Goal: Transaction & Acquisition: Purchase product/service

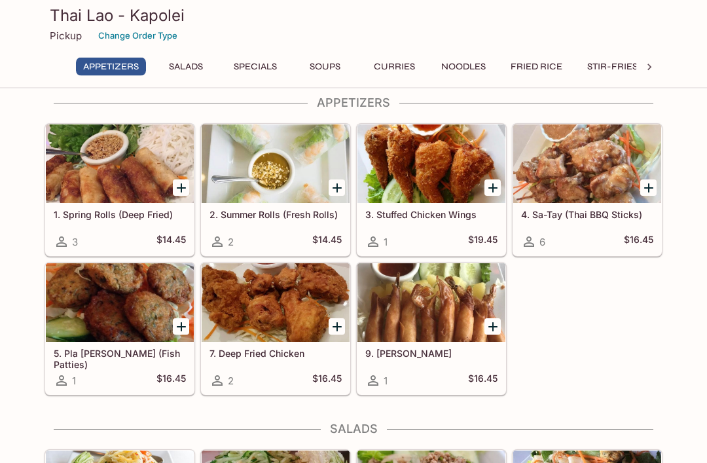
scroll to position [67, 0]
click at [278, 309] on div at bounding box center [276, 302] width 148 height 79
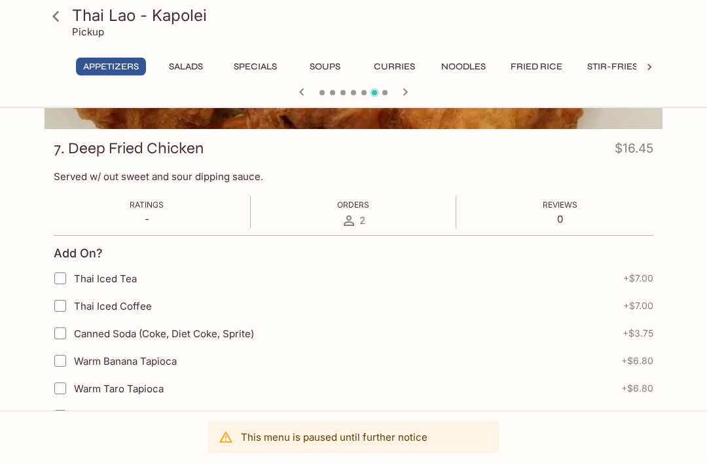
scroll to position [166, 0]
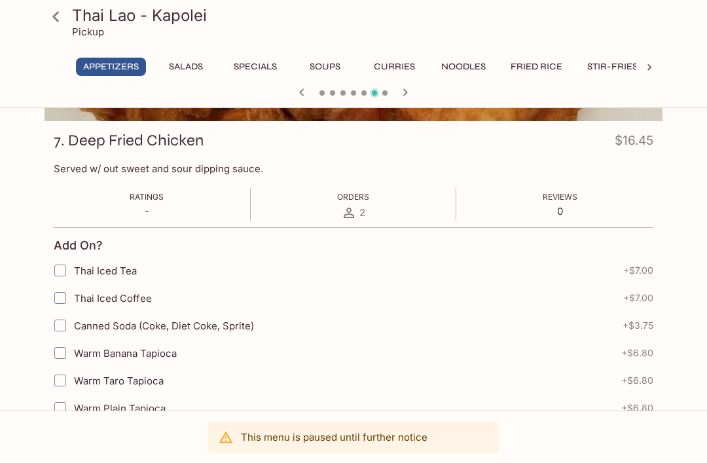
click at [58, 20] on icon at bounding box center [55, 16] width 7 height 10
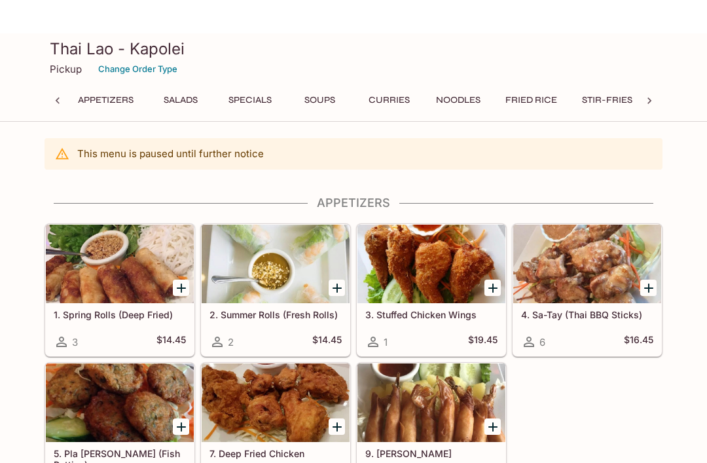
scroll to position [0, 5]
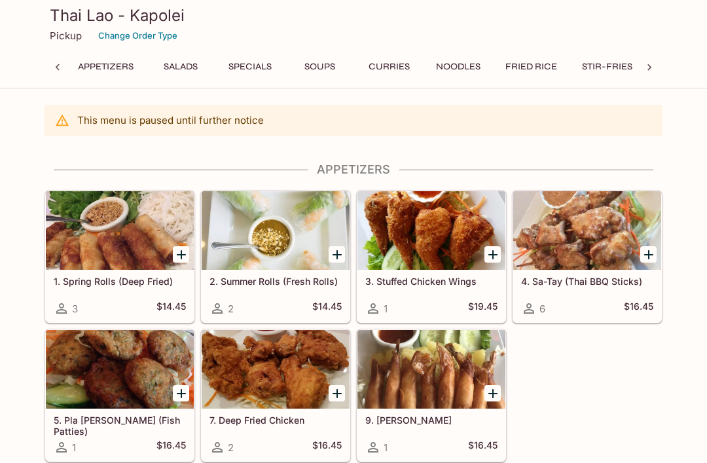
click at [198, 125] on p "This menu is paused until further notice" at bounding box center [170, 120] width 187 height 12
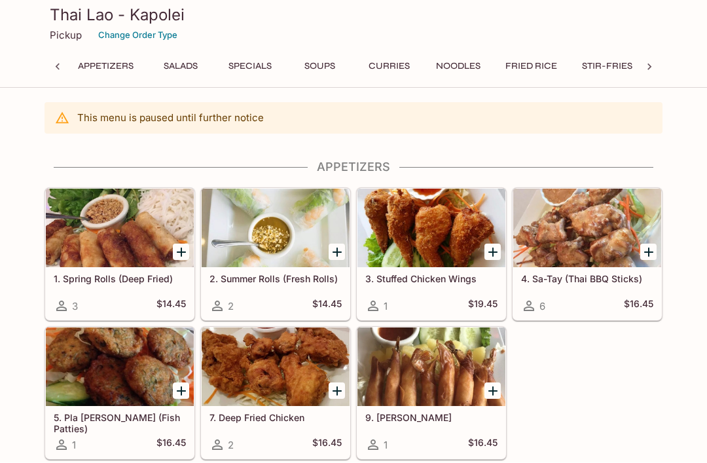
click at [69, 123] on div "This menu is paused until further notice" at bounding box center [354, 118] width 618 height 31
